Goal: Task Accomplishment & Management: Complete application form

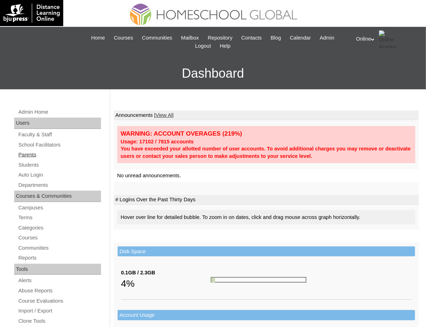
click at [25, 155] on link "Parents" at bounding box center [59, 155] width 83 height 9
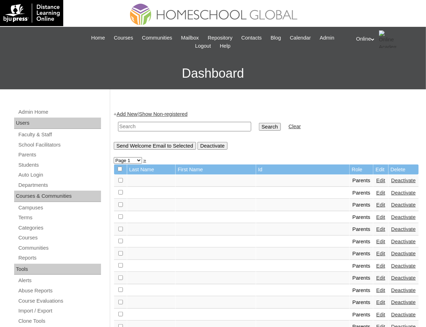
click at [134, 114] on link "Add New" at bounding box center [127, 114] width 21 height 6
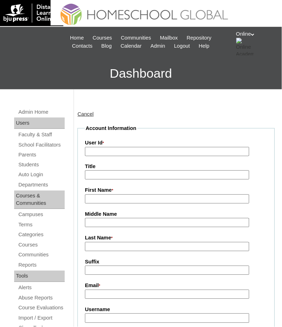
click at [134, 147] on input "User Id *" at bounding box center [167, 152] width 164 height 10
paste input "HGP0278-OACAD2025"
type input "HGP0278-OACAD2025"
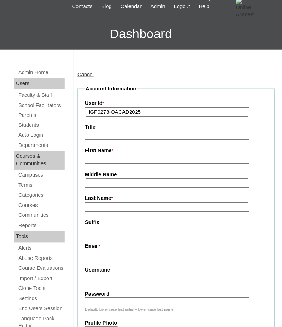
scroll to position [141, 0]
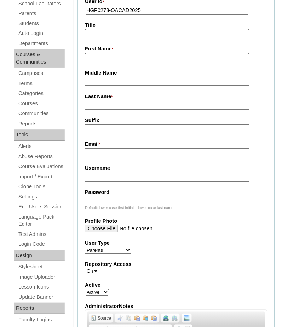
click at [110, 173] on input "Username" at bounding box center [167, 177] width 164 height 10
paste input "peapullon2025"
type input "peapullon2025"
click at [101, 196] on input "Password" at bounding box center [167, 201] width 164 height 10
paste input "alfasos"
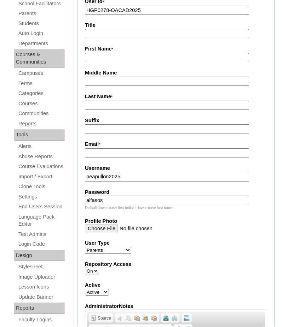
type input "alfasos"
click at [120, 57] on input "First Name *" at bounding box center [167, 58] width 164 height 10
paste input "Aracely Butiong"
click at [120, 58] on input "Aracely Butiong" at bounding box center [167, 58] width 164 height 10
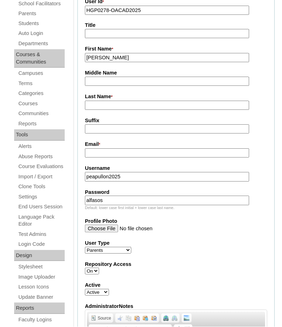
type input "Aracely"
click at [121, 106] on input "Last Name *" at bounding box center [167, 106] width 164 height 10
paste input "Butiong"
type input "Butiong 2025"
click at [112, 149] on input "Email *" at bounding box center [167, 154] width 164 height 10
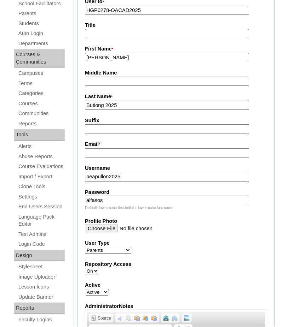
paste input "acpullon@yahoo.com"
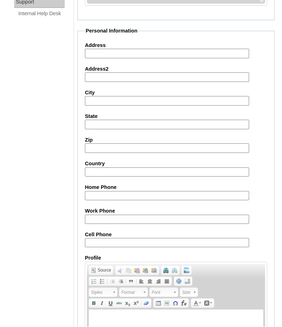
scroll to position [664, 0]
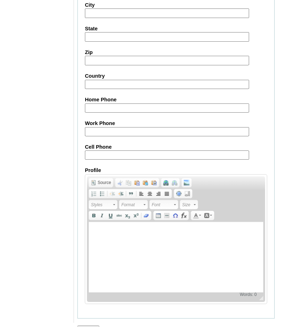
type input "acpullon@yahoo.com"
click at [96, 326] on input "Submit" at bounding box center [88, 330] width 22 height 8
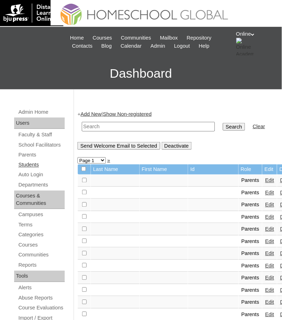
click at [36, 164] on link "Students" at bounding box center [41, 165] width 47 height 9
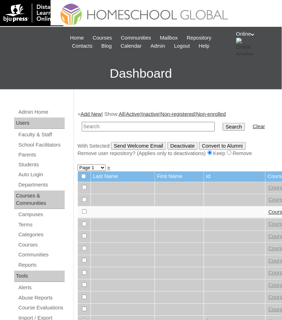
click at [93, 113] on link "Add New" at bounding box center [91, 114] width 21 height 6
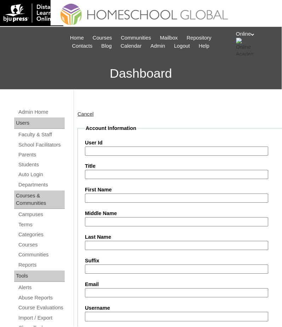
click at [136, 289] on input "Email" at bounding box center [176, 294] width 183 height 10
paste input "acpullon@yahoo.com"
type input "acpullon@yahoo.com"
click at [121, 195] on input "First Name" at bounding box center [176, 199] width 183 height 10
paste input "Precious Elena Ashana Butiong Pullon _250006632"
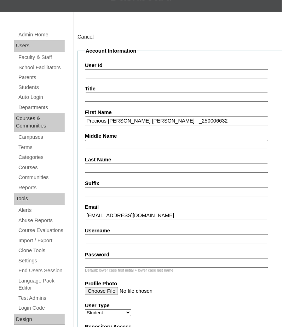
scroll to position [94, 0]
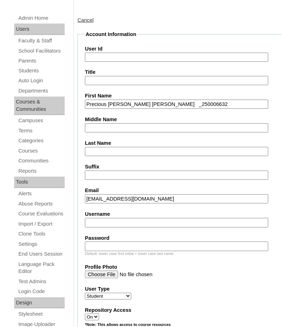
click at [153, 102] on input "Precious Elena Ashana Butiong Pullon _250006632" at bounding box center [176, 105] width 183 height 10
type input "Precious Elena Ashana Pullon _250006632"
click at [111, 124] on input "Middle Name" at bounding box center [176, 129] width 183 height 10
paste input "Butiong"
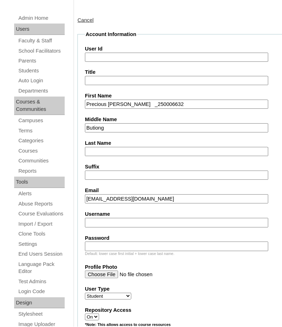
type input "Butiong"
click at [151, 100] on input "Precious Elena Ashana Pullon _250006632" at bounding box center [176, 105] width 183 height 10
type input "Precious Elena Ashana _250006632"
click at [119, 148] on input "Last Name" at bounding box center [176, 152] width 183 height 10
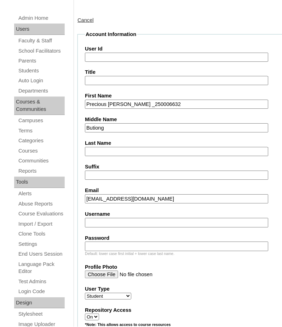
paste input "Pullon"
type input "Pullon"
click at [160, 103] on input "Precious Elena Ashana _250006632" at bounding box center [176, 105] width 183 height 10
type input "Precious Elena Ashana"
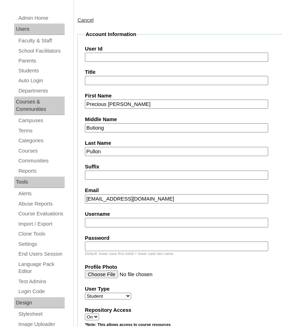
click at [167, 59] on input "User Id" at bounding box center [176, 58] width 183 height 10
paste input "HG3296ACAD2025"
type input "HG3296ACAD2025"
click at [99, 218] on input "Username" at bounding box center [176, 223] width 183 height 10
paste input "precious.pullon2025"
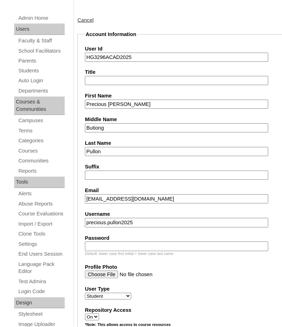
type input "precious.pullon2025"
click at [104, 243] on input "Password" at bounding box center [176, 247] width 183 height 10
paste input "ejfqeqwi"
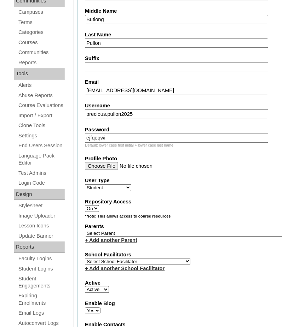
scroll to position [210, 0]
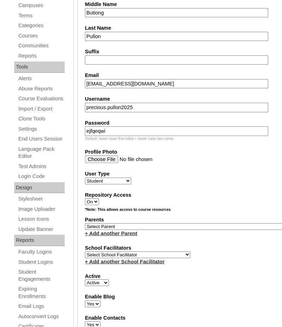
type input "ejfqeqwi"
click at [120, 252] on select "Select School Facilitator [PERSON_NAME] [PERSON_NAME] Gloryfe [PERSON_NAME] [PE…" at bounding box center [138, 255] width 106 height 7
select select "41379"
click at [85, 252] on select "Select School Facilitator [PERSON_NAME] [PERSON_NAME] Gloryfe [PERSON_NAME] [PE…" at bounding box center [138, 255] width 106 height 7
click at [129, 223] on select "Select Parent , , , , , , , , , , , , , , , , , , , , , , , , , , , , , , , , ,…" at bounding box center [187, 226] width 204 height 7
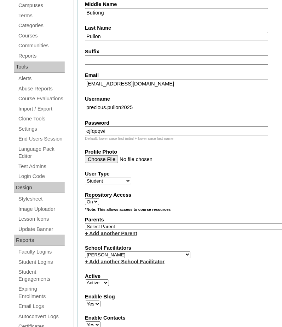
select select "44248"
click at [85, 223] on select "Select Parent , , , , , , , , , , , , , , , , , , , , , , , , , , , , , , , , ,…" at bounding box center [187, 226] width 204 height 7
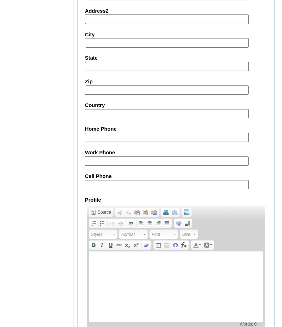
scroll to position [781, 0]
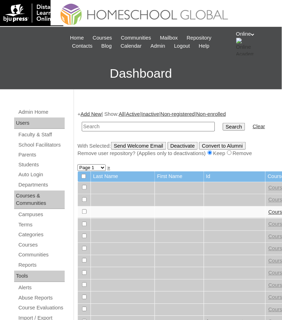
click at [145, 124] on input "text" at bounding box center [148, 127] width 133 height 10
paste input "HG3296ACAD2025"
type input "HG3296ACAD2025"
click at [223, 123] on input "Search" at bounding box center [234, 127] width 22 height 8
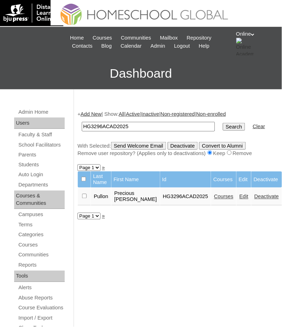
click at [220, 198] on link "Courses" at bounding box center [223, 197] width 19 height 6
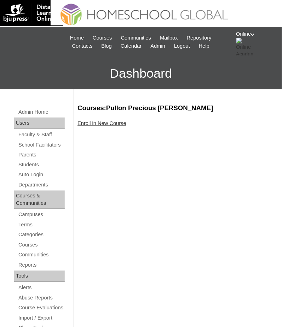
drag, startPoint x: 105, startPoint y: 123, endPoint x: 101, endPoint y: 123, distance: 4.6
click at [105, 123] on link "Enroll in New Course" at bounding box center [101, 124] width 49 height 6
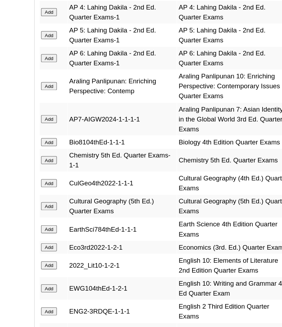
scroll to position [924, 0]
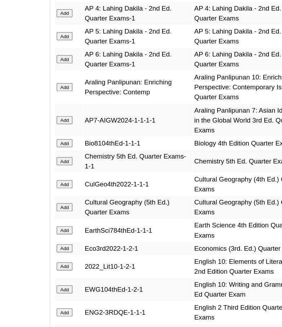
click at [84, 70] on input "Add" at bounding box center [85, 73] width 12 height 6
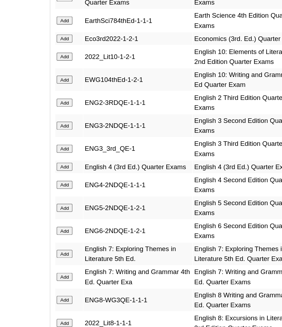
scroll to position [1022, 0]
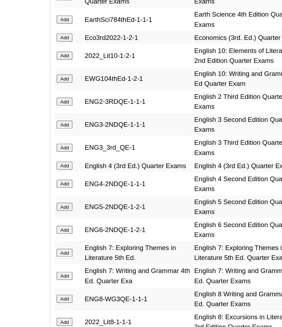
click at [81, 112] on input "Add" at bounding box center [85, 115] width 12 height 6
click at [86, 130] on input "Add" at bounding box center [85, 133] width 12 height 6
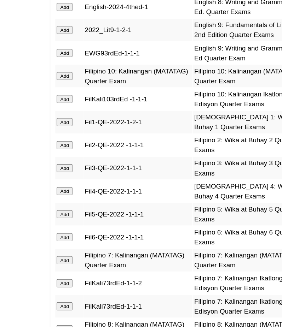
scroll to position [1317, 0]
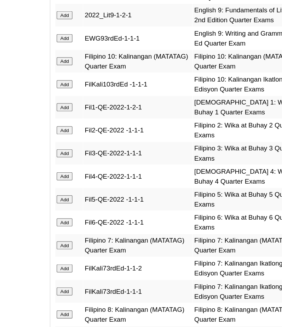
click at [85, 116] on input "Add" at bounding box center [85, 119] width 12 height 6
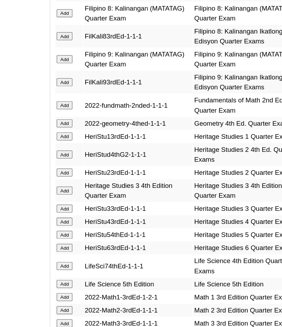
scroll to position [1552, 0]
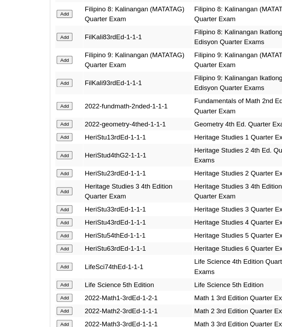
click at [83, 165] on input "Add" at bounding box center [85, 168] width 12 height 6
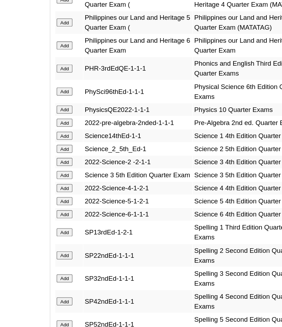
scroll to position [1932, 0]
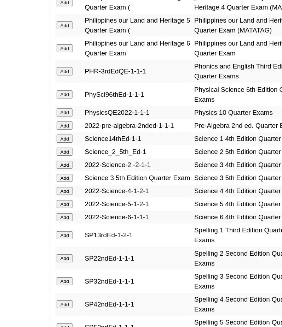
click at [85, 145] on input "Add" at bounding box center [85, 148] width 12 height 6
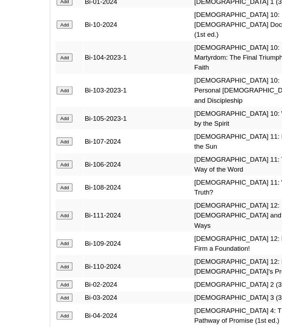
scroll to position [2512, 0]
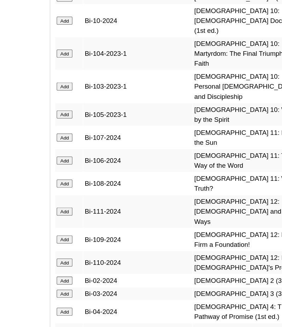
click at [83, 90] on input "Add" at bounding box center [85, 87] width 12 height 6
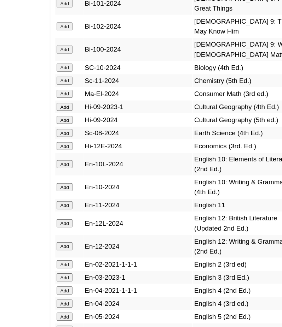
scroll to position [2844, 0]
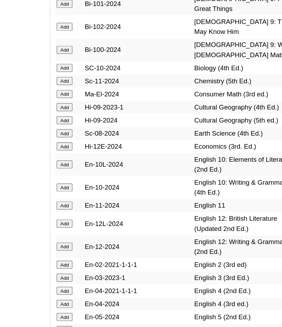
click at [84, 197] on input "Add" at bounding box center [85, 200] width 12 height 6
click at [86, 215] on input "Add" at bounding box center [85, 218] width 12 height 6
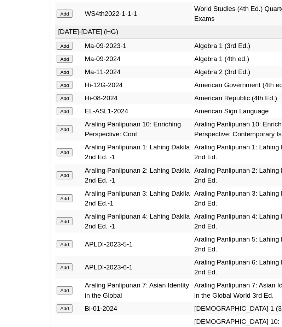
scroll to position [2297, 0]
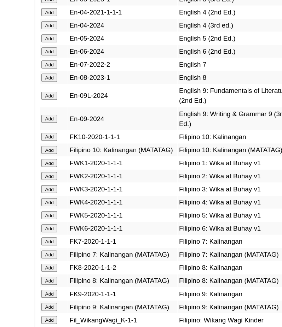
scroll to position [3071, 0]
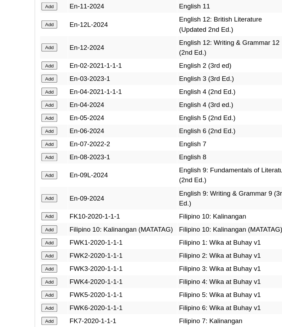
click at [81, 176] on input "Add" at bounding box center [85, 179] width 12 height 6
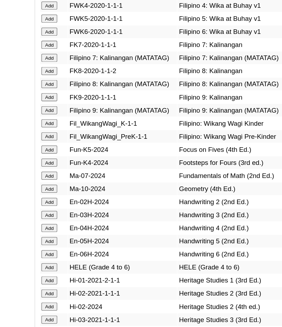
scroll to position [3216, 0]
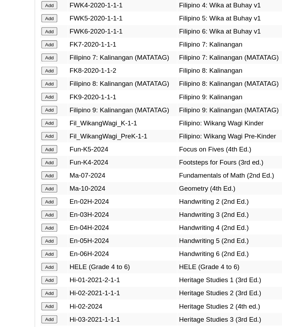
click at [88, 216] on input "Add" at bounding box center [85, 219] width 12 height 6
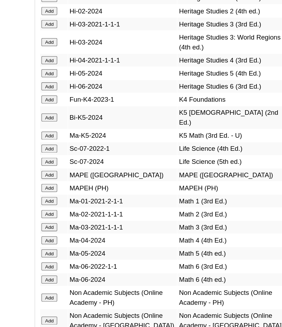
scroll to position [3451, 0]
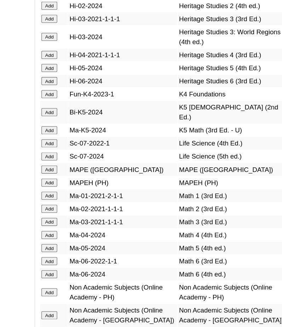
click at [82, 297] on input "Add" at bounding box center [85, 300] width 12 height 6
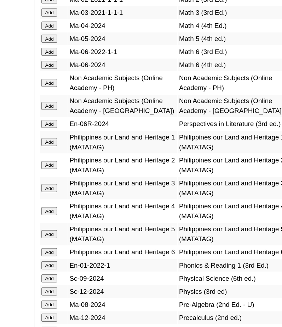
scroll to position [3615, 0]
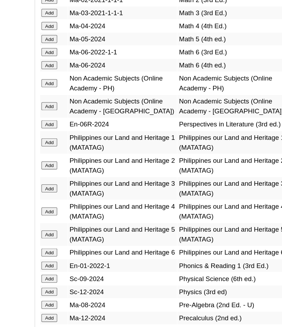
click at [85, 296] on input "Add" at bounding box center [85, 299] width 12 height 6
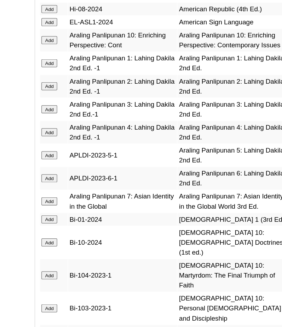
scroll to position [2405, 0]
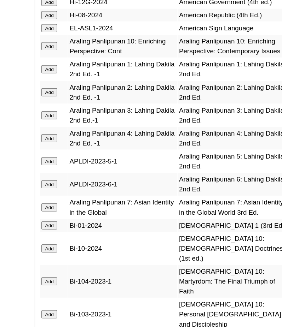
click at [87, 39] on input "Add" at bounding box center [85, 36] width 12 height 6
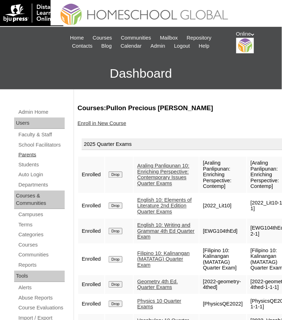
click at [33, 154] on link "Parents" at bounding box center [41, 155] width 47 height 9
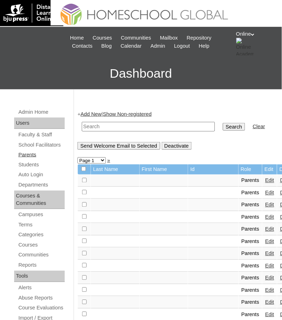
click at [30, 155] on link "Parents" at bounding box center [41, 155] width 47 height 9
click at [99, 114] on link "Add New" at bounding box center [91, 114] width 21 height 6
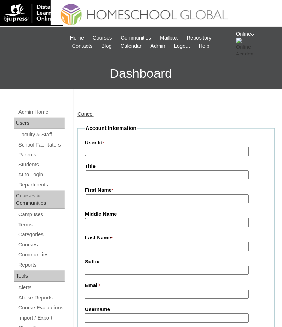
click at [106, 314] on input "Username" at bounding box center [167, 319] width 164 height 10
paste input "sdulang2025"
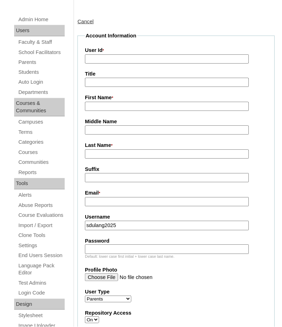
scroll to position [141, 0]
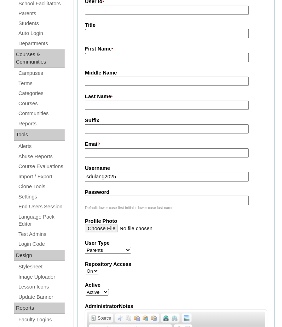
type input "sdulang2025"
click at [119, 196] on input "Password" at bounding box center [167, 201] width 164 height 10
paste input "sglnwe"
type input "sglnwe"
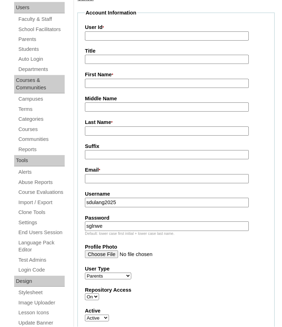
scroll to position [94, 0]
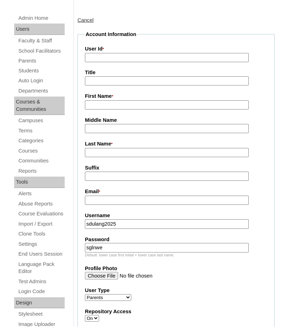
click at [123, 55] on input "User Id *" at bounding box center [167, 58] width 164 height 10
paste input "HGP0281-OACAD2025"
type input "HGP0281-OACAD2025"
click at [113, 201] on input "Email *" at bounding box center [167, 201] width 164 height 10
paste input "Gerry Dulang"
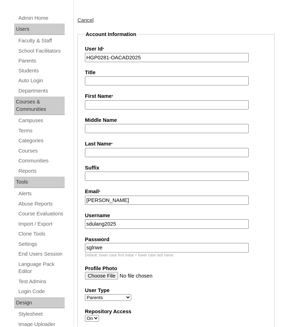
click at [134, 200] on input "Gerry Dulang" at bounding box center [167, 201] width 164 height 10
paste input "gldulang@gmail.com"
type input "gldulang@gmail.com"
click at [118, 104] on input "First Name *" at bounding box center [167, 106] width 164 height 10
paste input "Gerry Dulang"
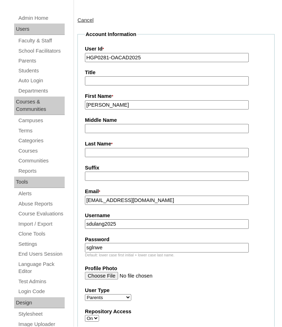
click at [118, 105] on input "Gerry Dulang" at bounding box center [167, 106] width 164 height 10
click at [117, 105] on input "Gerry Dulang" at bounding box center [167, 106] width 164 height 10
click at [111, 101] on input "Gerry Dulang" at bounding box center [167, 106] width 164 height 10
type input "Gerry"
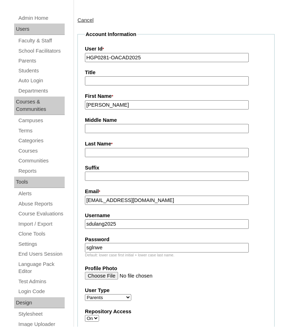
click at [119, 149] on input "Last Name *" at bounding box center [167, 153] width 164 height 10
paste input "Dulang"
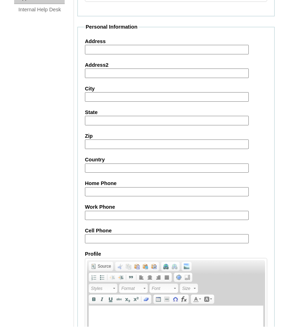
scroll to position [664, 0]
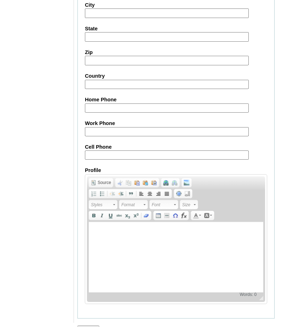
type input "Dulang 2025"
click at [93, 326] on input "Submit" at bounding box center [88, 330] width 22 height 8
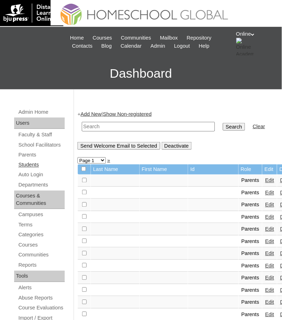
click at [33, 164] on link "Students" at bounding box center [41, 165] width 47 height 9
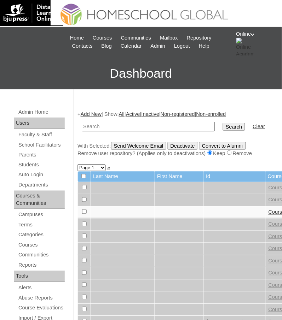
click at [89, 113] on link "Add New" at bounding box center [91, 114] width 21 height 6
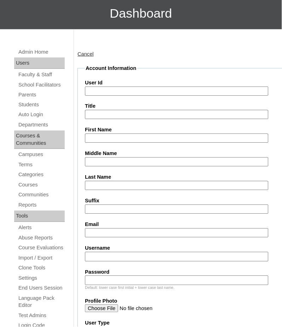
scroll to position [92, 0]
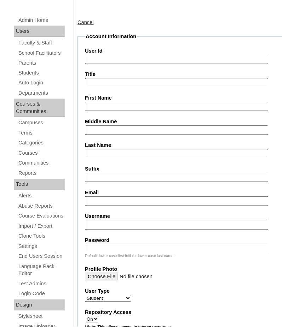
click at [124, 198] on input "Email" at bounding box center [176, 202] width 183 height 10
paste input "[EMAIL_ADDRESS][DOMAIN_NAME]"
type input "[EMAIL_ADDRESS][DOMAIN_NAME]"
click at [126, 103] on input "First Name" at bounding box center [176, 107] width 183 height 10
paste input "[PERSON_NAME]"
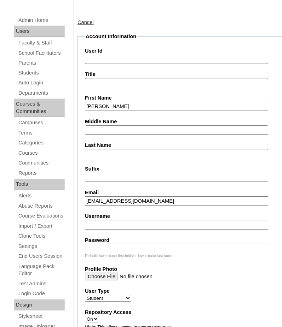
type input "[PERSON_NAME]"
click at [108, 126] on input "Middle Name" at bounding box center [176, 131] width 183 height 10
paste input "Batongmalaki"
type input "Batongmalaki"
click at [99, 175] on input "Suffix" at bounding box center [176, 178] width 183 height 10
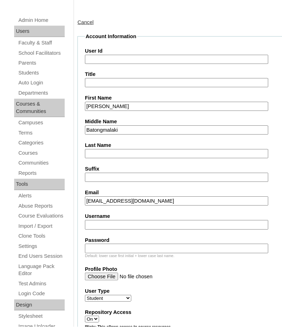
paste input "Dulang"
type input "Dulang"
click at [108, 150] on input "Last Name" at bounding box center [176, 155] width 183 height 10
paste input "Dulang"
type input "Dulang"
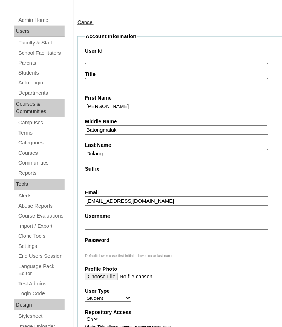
click at [124, 55] on input "User Id" at bounding box center [176, 60] width 183 height 10
paste input "HG3299OACAD2025"
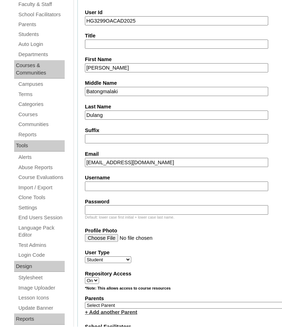
scroll to position [139, 0]
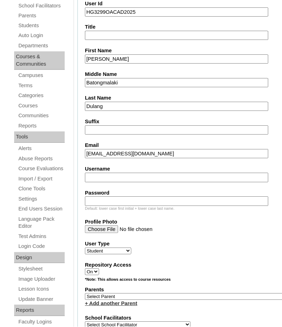
type input "HG3299OACAD2025"
click at [127, 173] on input "Username" at bounding box center [176, 178] width 183 height 10
paste input "[PERSON_NAME].dulang2025"
type input "[PERSON_NAME].dulang2025"
click at [126, 197] on input "Password" at bounding box center [176, 202] width 183 height 10
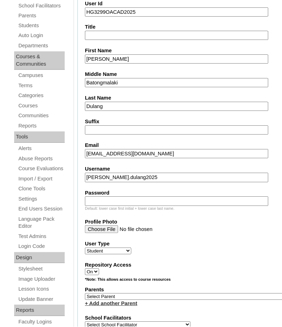
paste input "fknsusw"
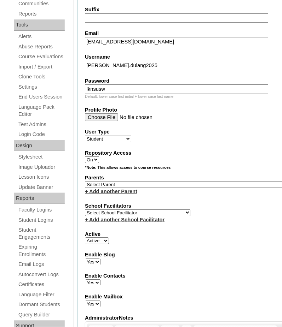
scroll to position [252, 0]
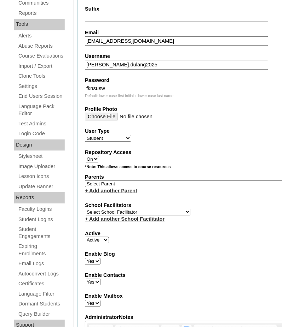
type input "fknsusw"
click at [135, 209] on select "Select School Facilitator [PERSON_NAME] [PERSON_NAME] Gloryfe [PERSON_NAME] [PE…" at bounding box center [138, 212] width 106 height 7
select select "41379"
click at [85, 209] on select "Select School Facilitator [PERSON_NAME] [PERSON_NAME] Gloryfe [PERSON_NAME] [PE…" at bounding box center [138, 212] width 106 height 7
click at [131, 181] on select "Select Parent , , , , , , , , , , , , , , , , , , , , , , , , , , , , , , , , ,…" at bounding box center [187, 184] width 204 height 7
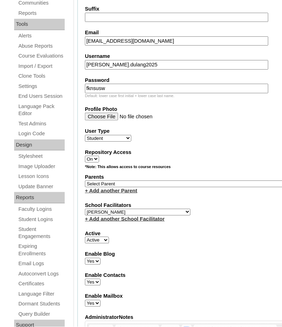
select select "44250"
click at [85, 181] on select "Select Parent , , , , , , , , , , , , , , , , , , , , , , , , , , , , , , , , ,…" at bounding box center [187, 184] width 204 height 7
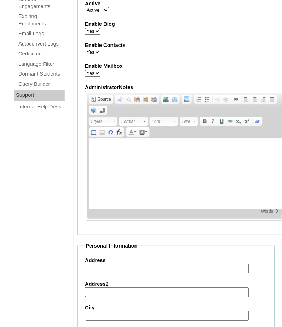
scroll to position [781, 0]
